Goal: Task Accomplishment & Management: Manage account settings

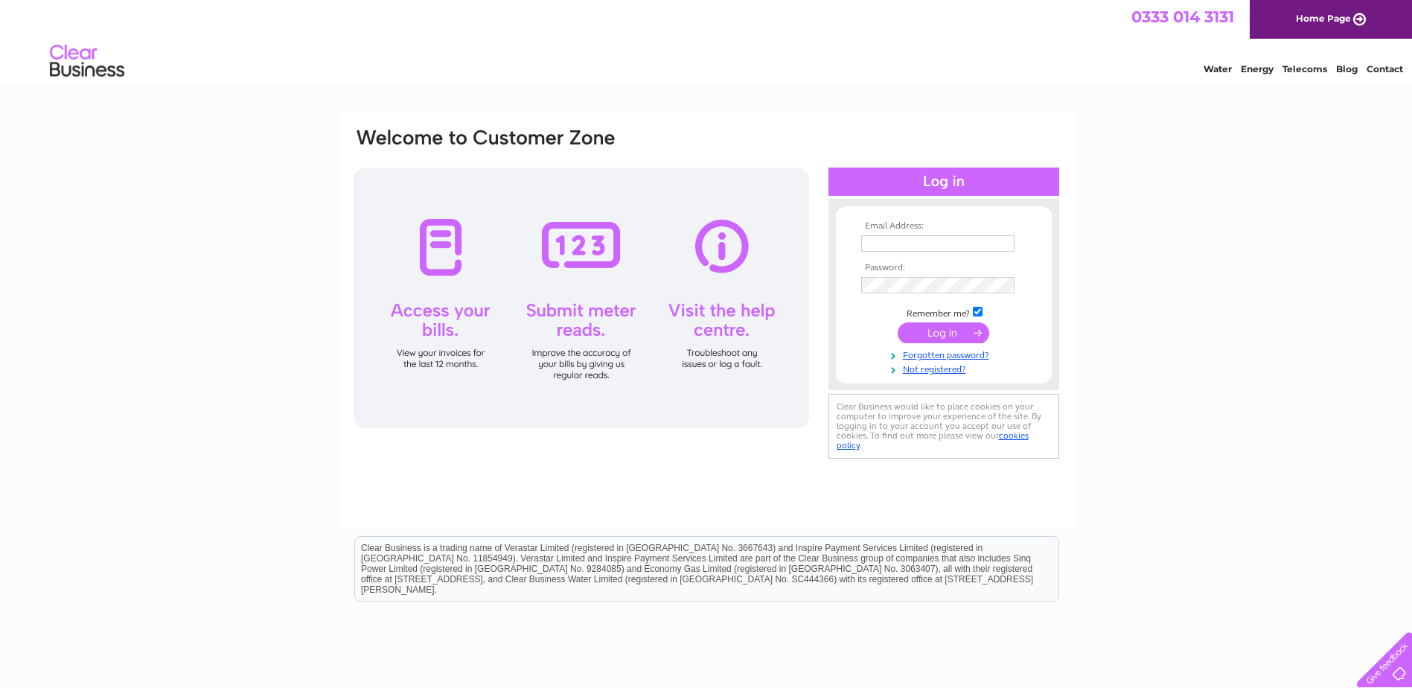
type input "[PERSON_NAME][EMAIL_ADDRESS][PERSON_NAME][DOMAIN_NAME]"
click at [930, 333] on input "submit" at bounding box center [943, 332] width 92 height 21
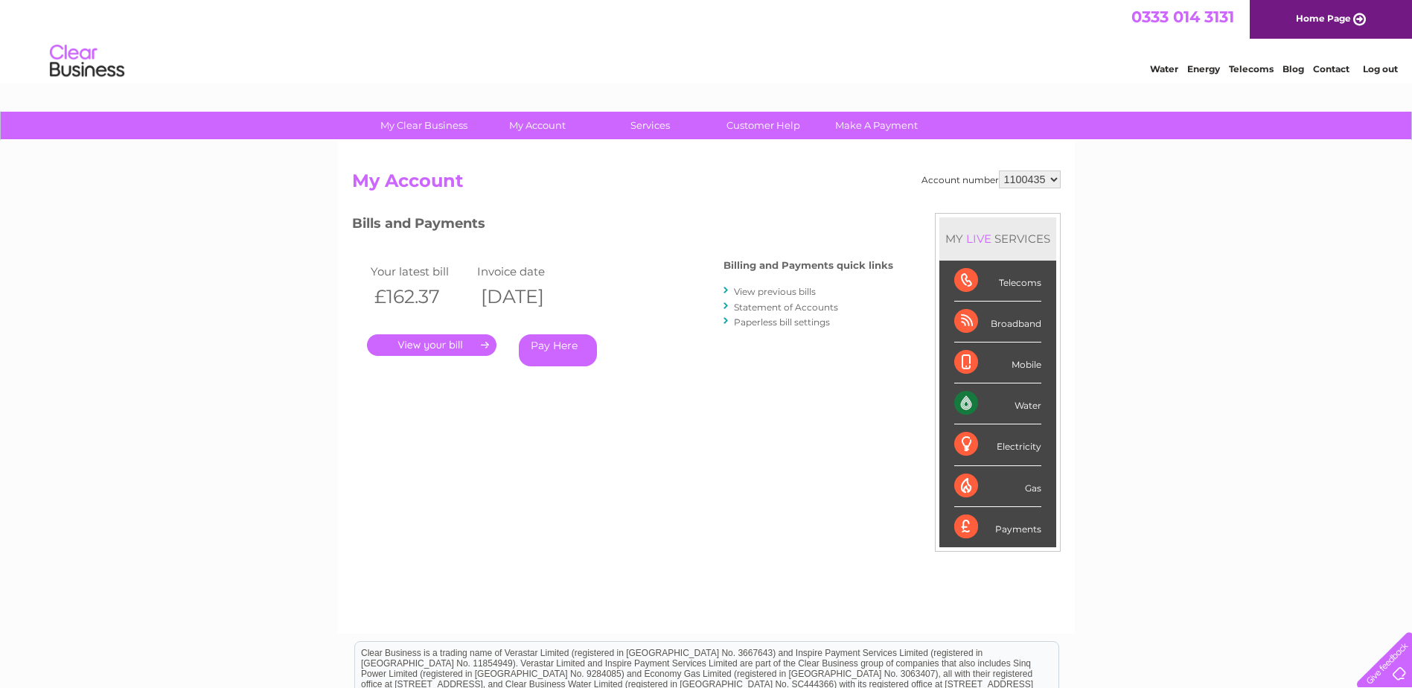
click at [470, 343] on link "." at bounding box center [431, 345] width 129 height 22
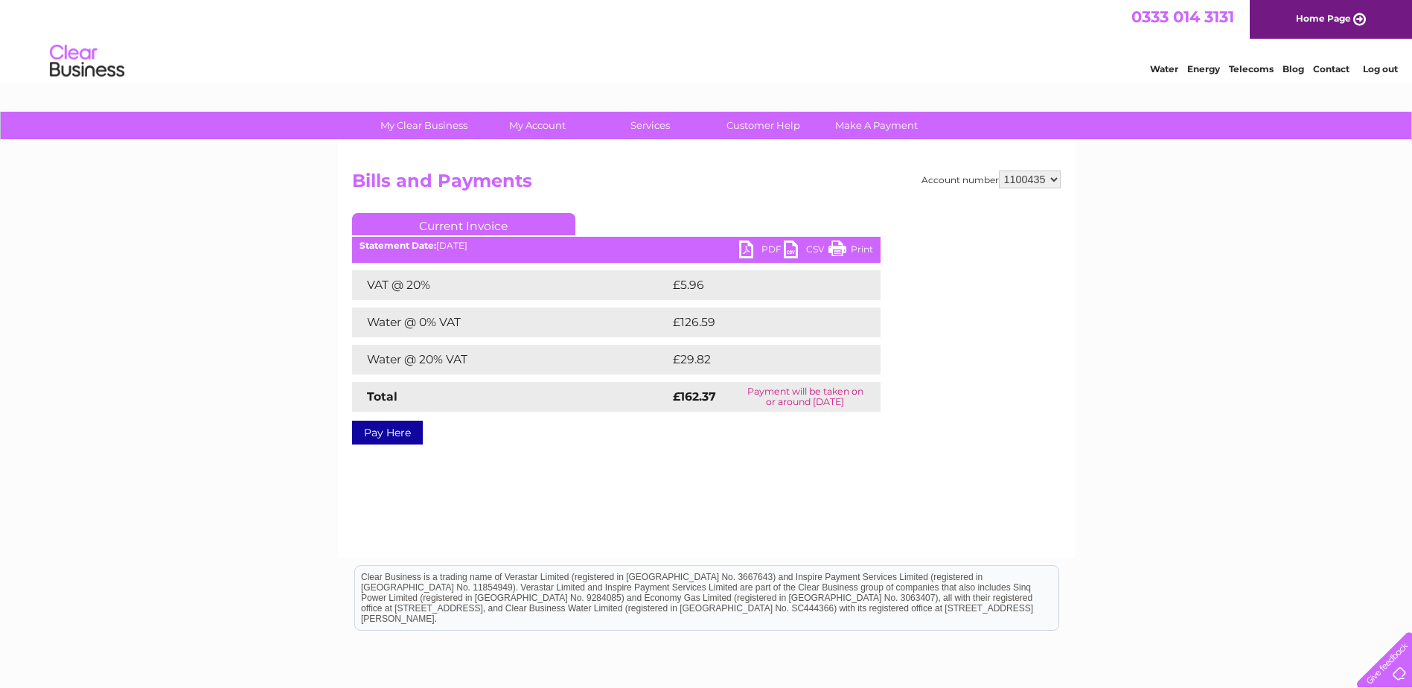
click at [757, 250] on link "PDF" at bounding box center [761, 251] width 45 height 22
